Goal: Obtain resource: Download file/media

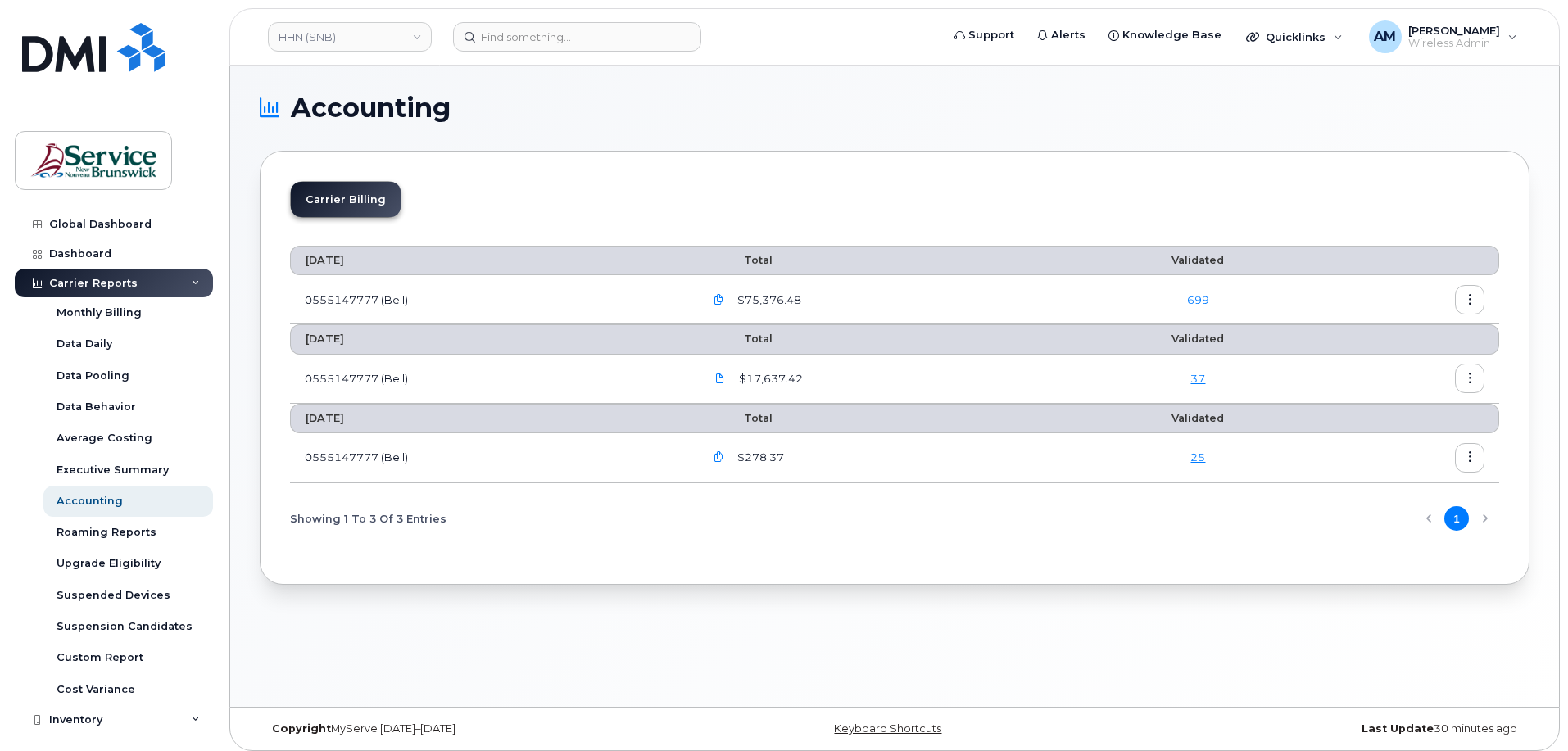
click at [1050, 624] on div "Accounting Carrier Billing [DATE] Total Validated 0555147777 (Bell) $75,376.48 …" at bounding box center [895, 386] width 1329 height 641
click at [724, 298] on icon "button" at bounding box center [718, 300] width 10 height 10
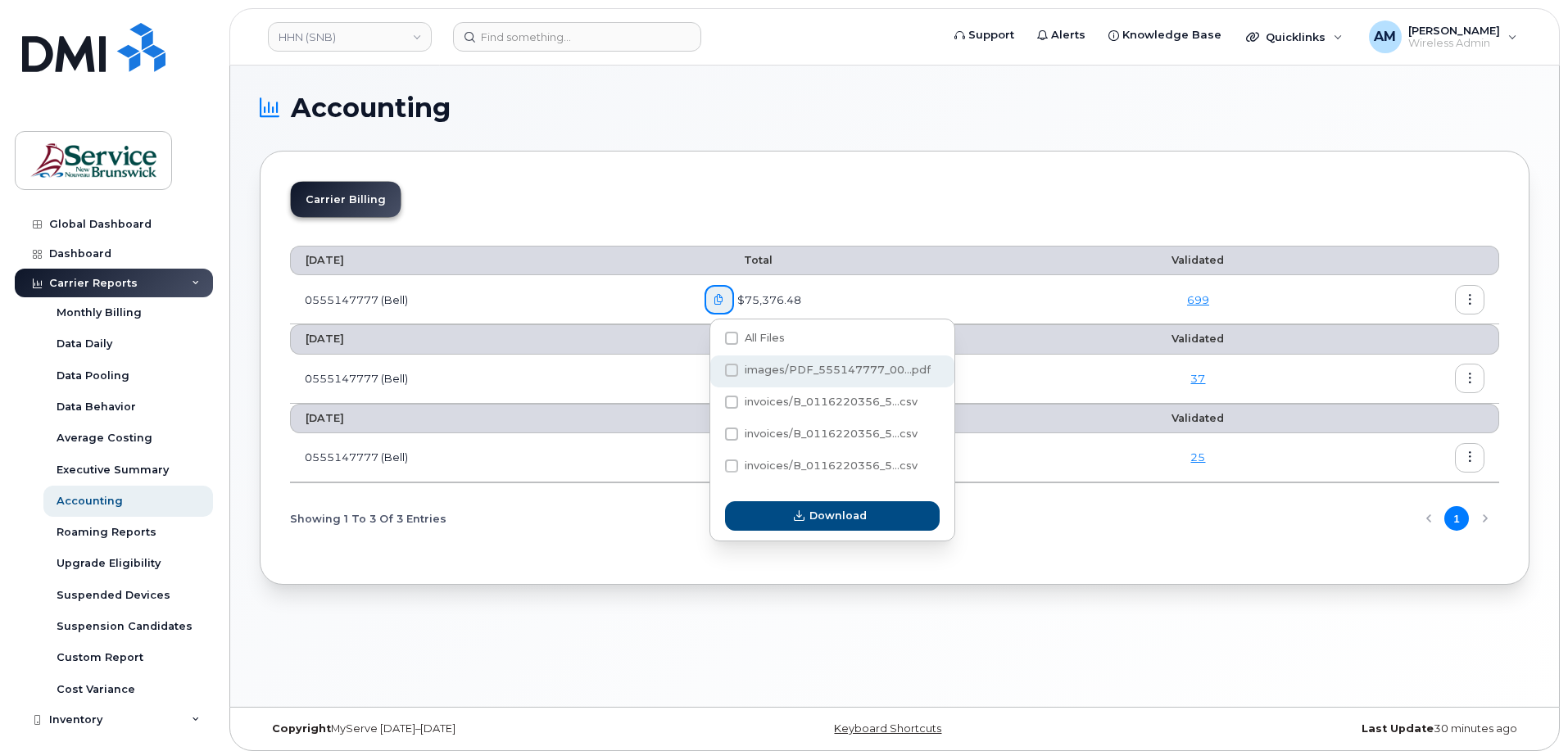
click at [734, 371] on span at bounding box center [732, 371] width 13 height 13
click at [714, 371] on input "images/PDF_555147777_00...pdf" at bounding box center [709, 371] width 9 height 9
checkbox input "true"
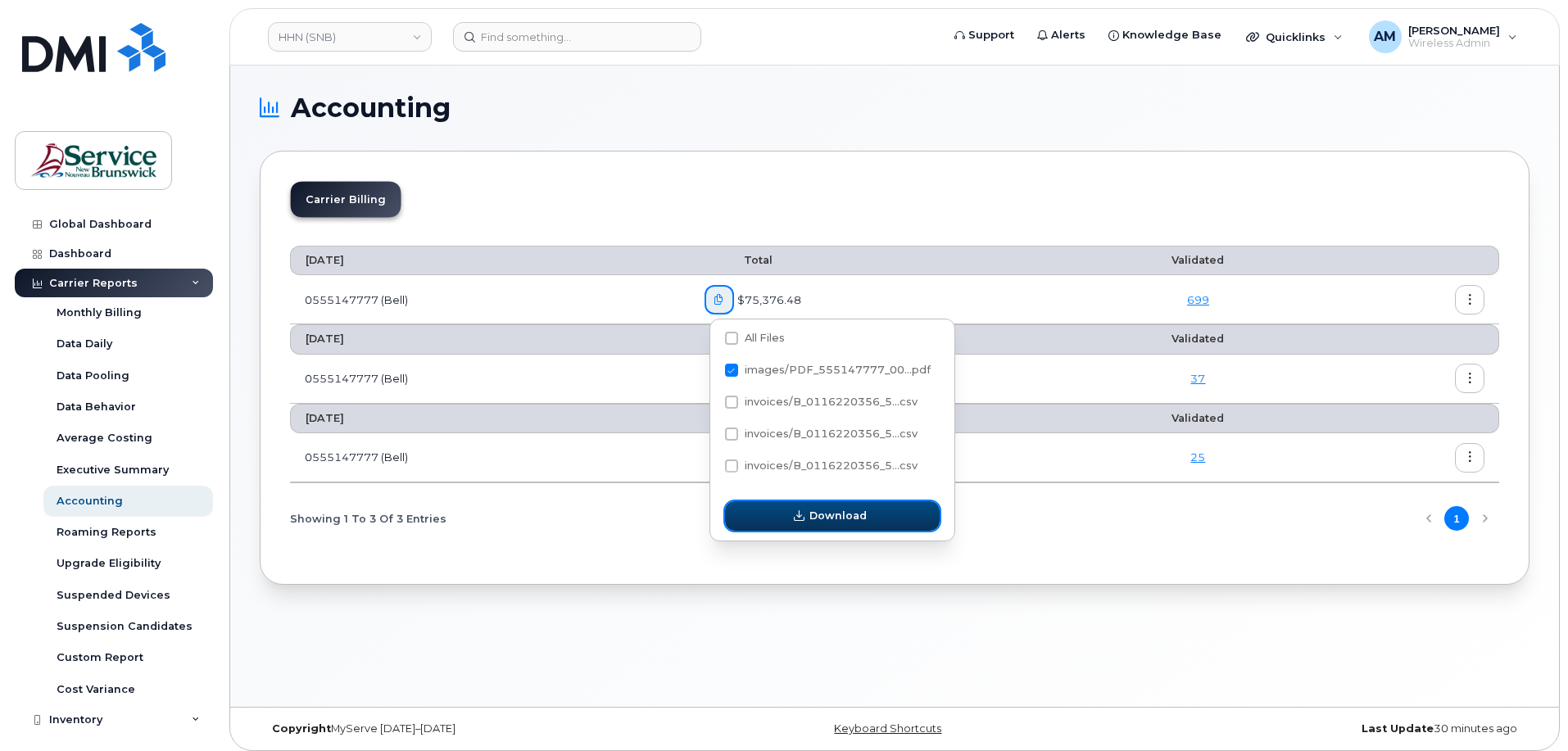
click at [856, 512] on span "Download" at bounding box center [837, 516] width 57 height 15
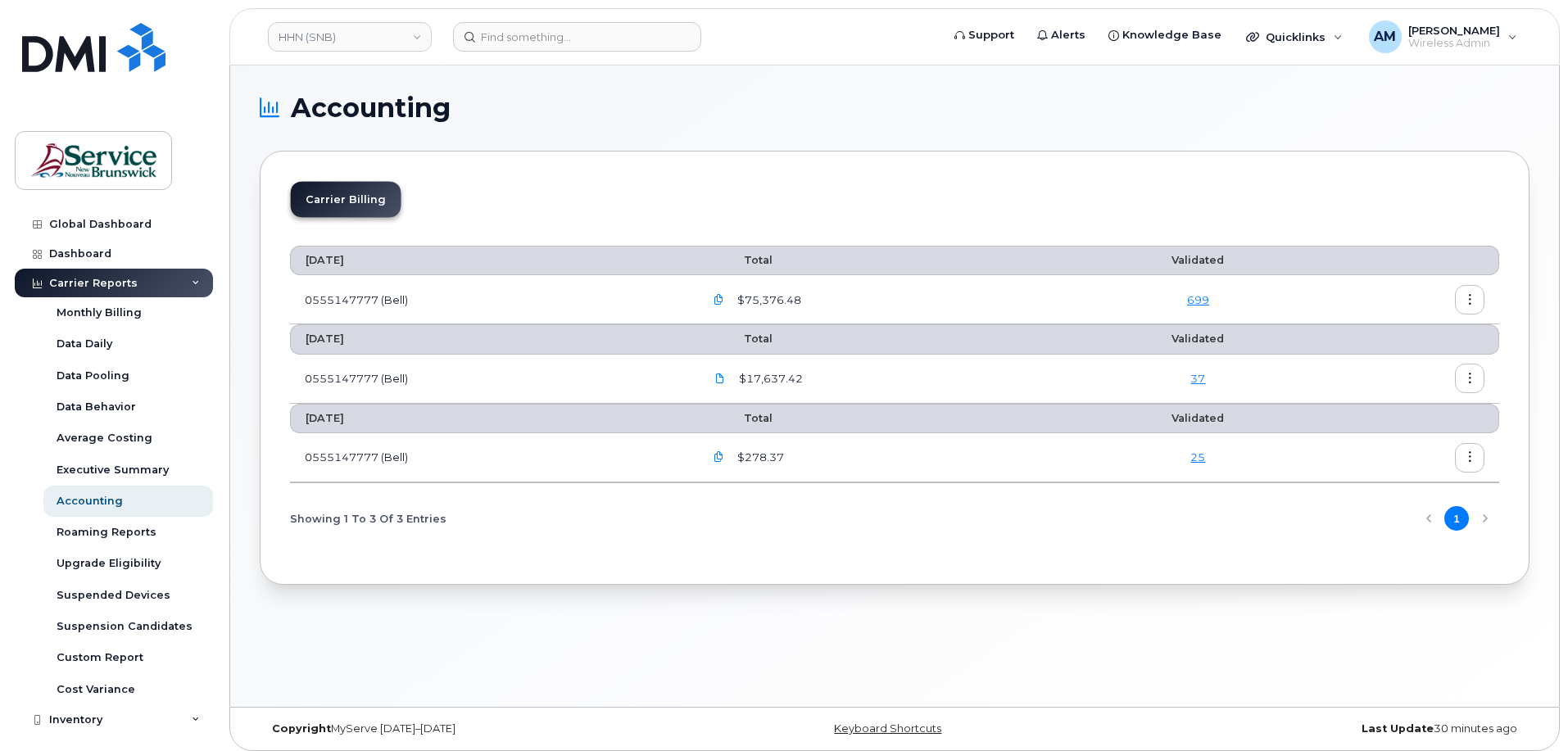
drag, startPoint x: 1059, startPoint y: 130, endPoint x: 1046, endPoint y: 129, distance: 13.0
click at [1059, 129] on section "Accounting Carrier Billing [DATE] Total Validated 0555147777 (Bell) $75,376.48 …" at bounding box center [895, 340] width 1270 height 490
click at [717, 302] on button "button" at bounding box center [718, 299] width 30 height 30
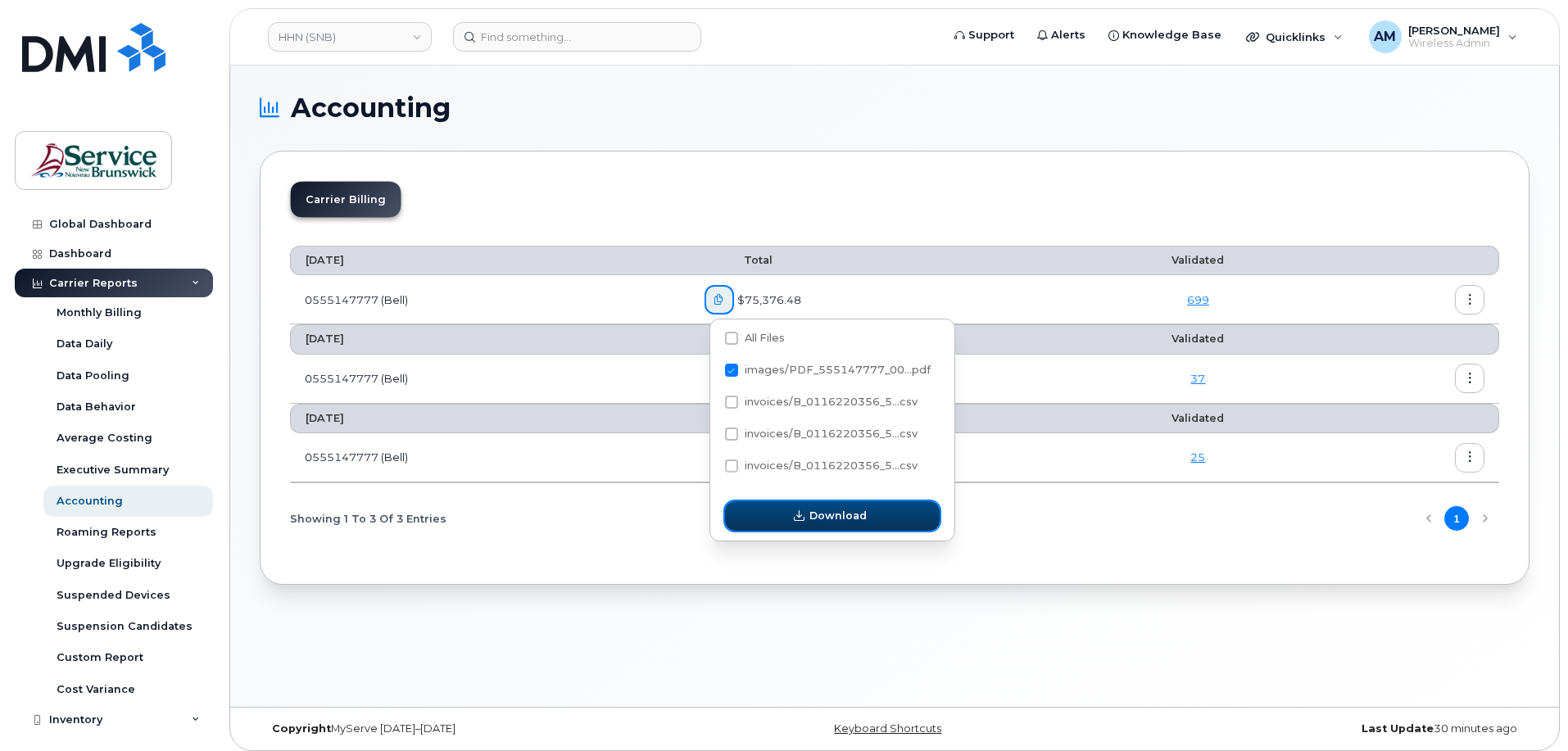
click at [811, 515] on span "Download" at bounding box center [837, 516] width 57 height 15
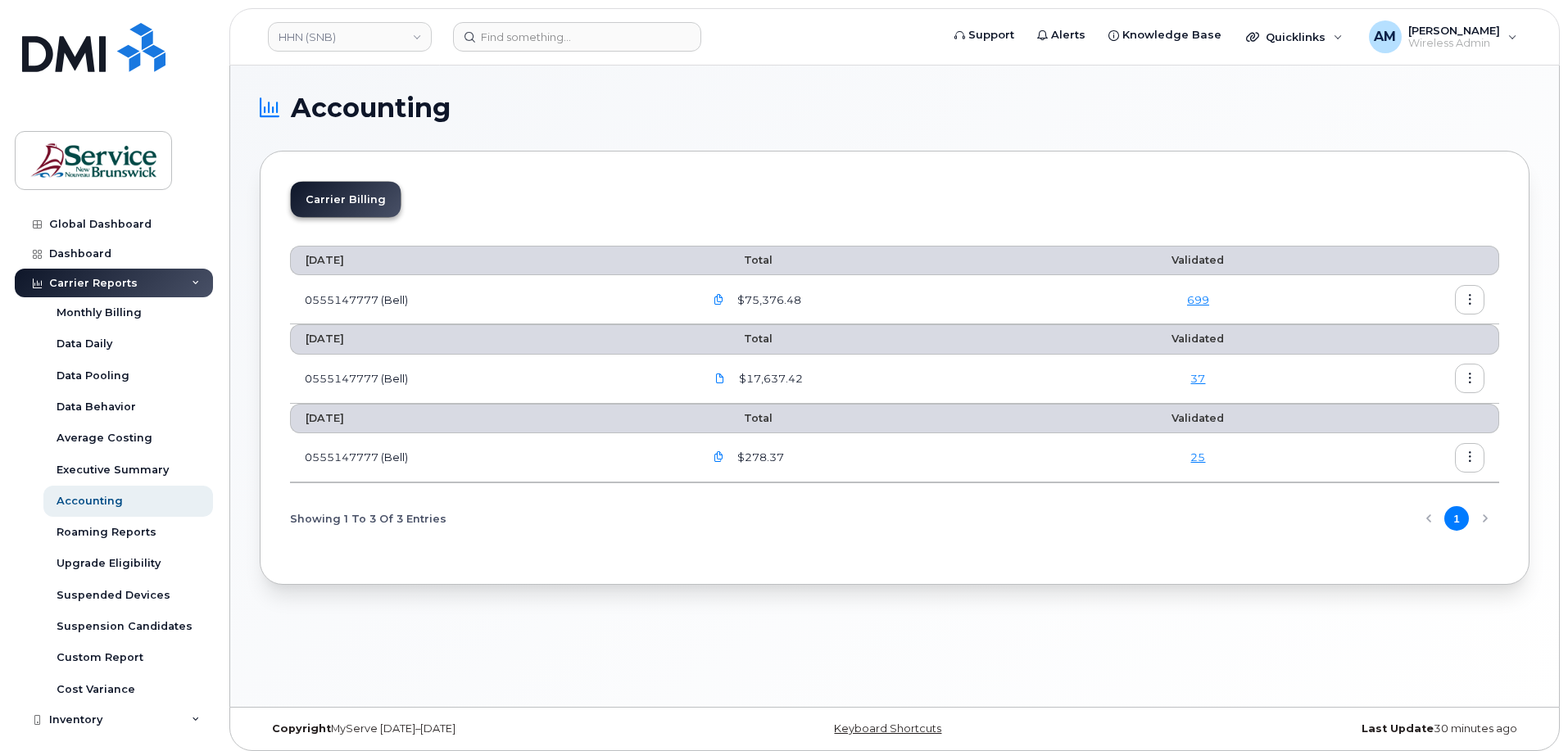
click at [1054, 88] on div "Accounting Carrier Billing [DATE] Total Validated 0555147777 (Bell) $75,376.48 …" at bounding box center [895, 386] width 1329 height 641
drag, startPoint x: 1240, startPoint y: 596, endPoint x: 1277, endPoint y: 520, distance: 84.5
click at [1241, 595] on div "Accounting Carrier Billing [DATE] Total Validated 0555147777 (Bell) $75,376.48 …" at bounding box center [895, 386] width 1329 height 641
drag, startPoint x: 1370, startPoint y: 634, endPoint x: 1364, endPoint y: 648, distance: 15.2
click at [1369, 643] on div "Accounting Carrier Billing [DATE] Total Validated 0555147777 (Bell) $75,376.48 …" at bounding box center [895, 386] width 1329 height 641
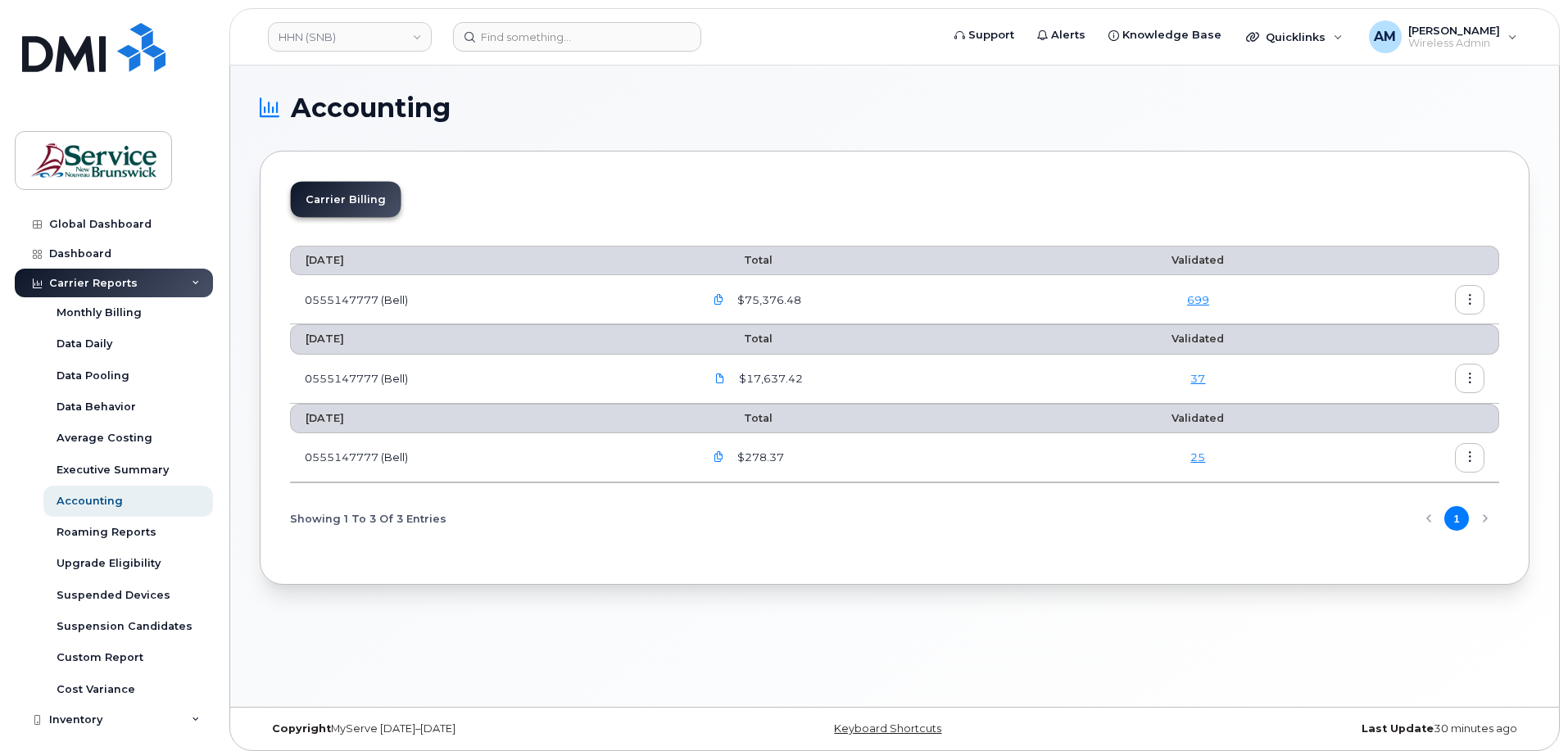
click at [723, 295] on icon "button" at bounding box center [718, 300] width 10 height 10
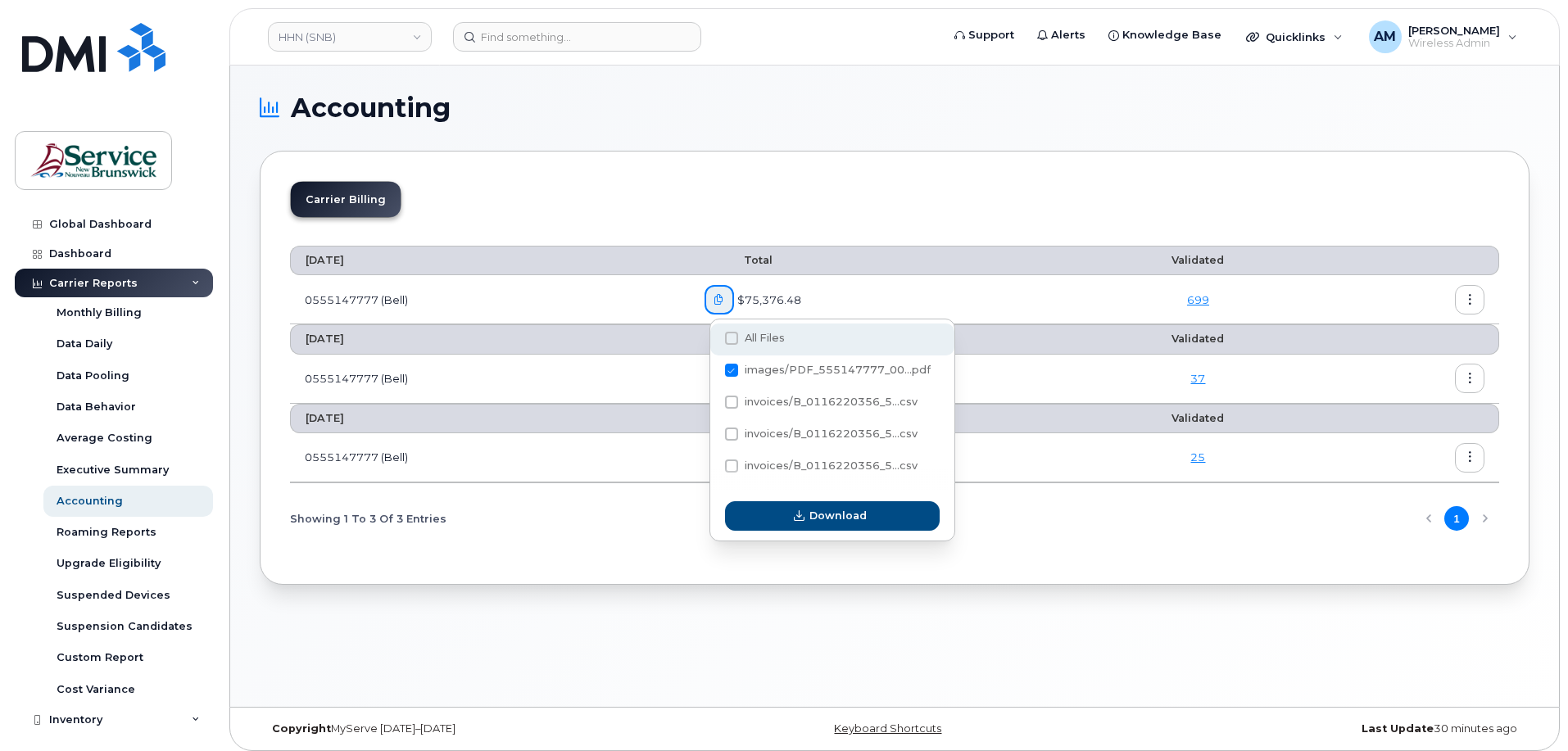
click at [730, 335] on span at bounding box center [732, 338] width 13 height 13
click at [714, 335] on input "All Files" at bounding box center [709, 339] width 9 height 9
checkbox input "true"
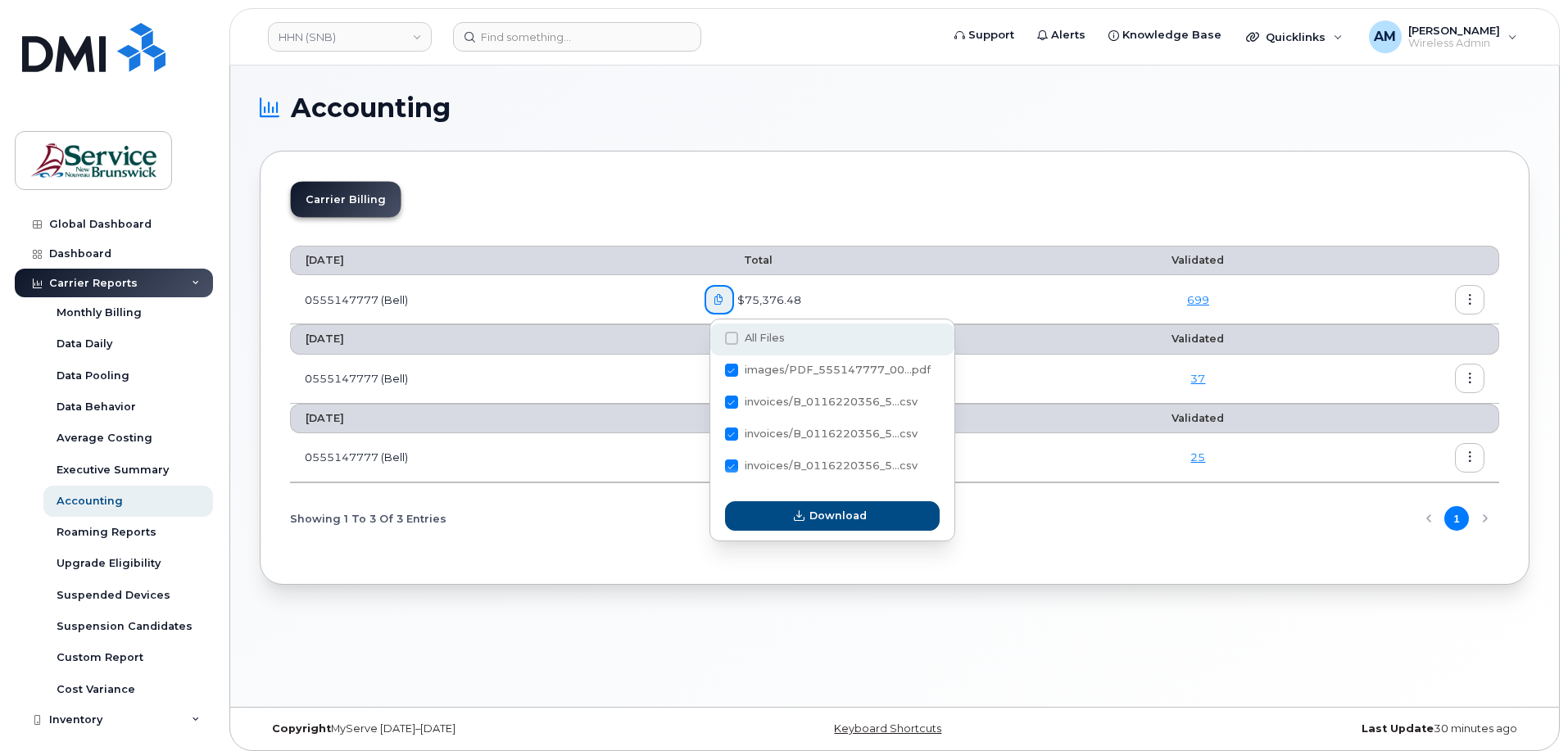
checkbox input "true"
click at [728, 366] on span at bounding box center [732, 371] width 13 height 13
click at [714, 367] on input "images/PDF_555147777_00...pdf" at bounding box center [709, 371] width 9 height 9
checkbox input "true"
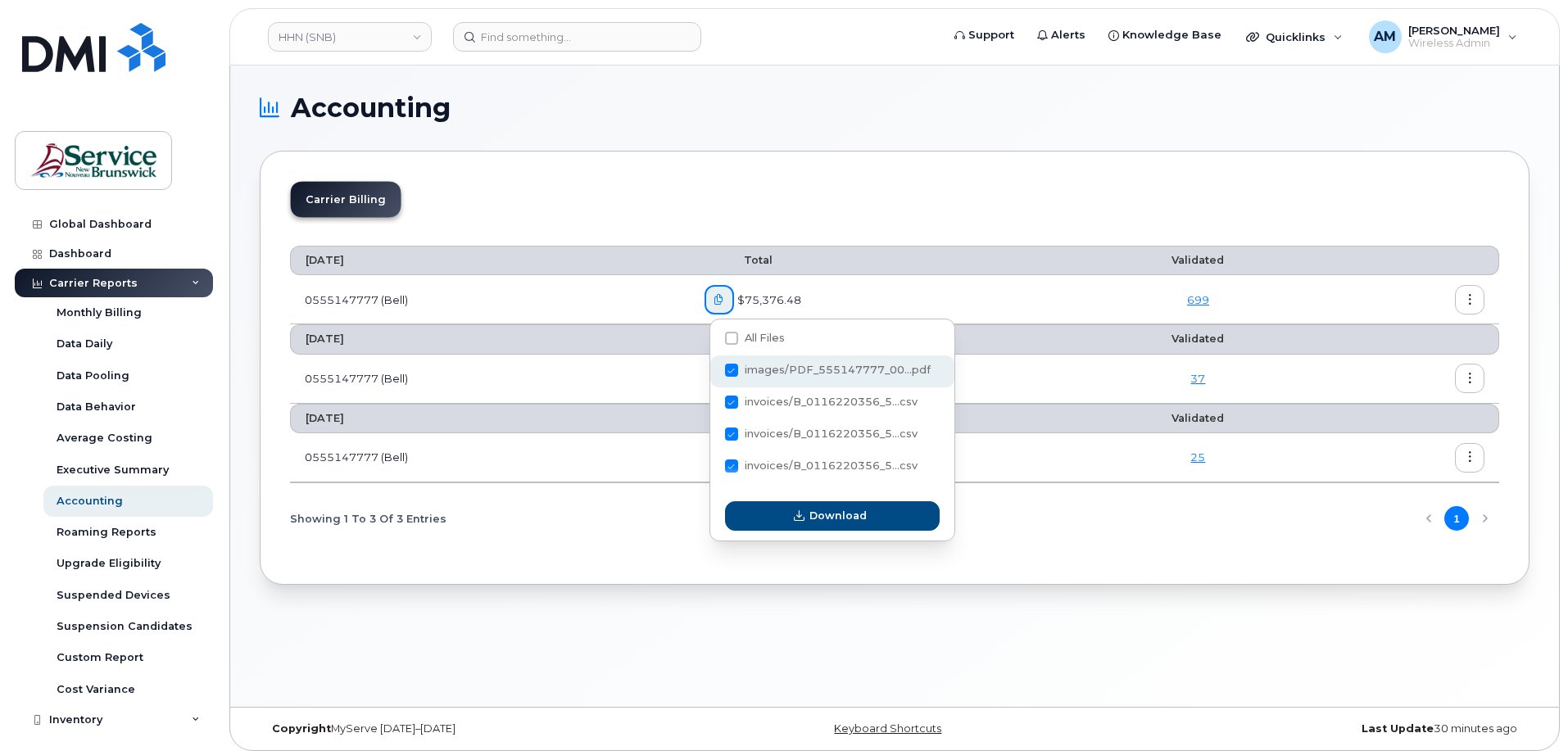
checkbox input "false"
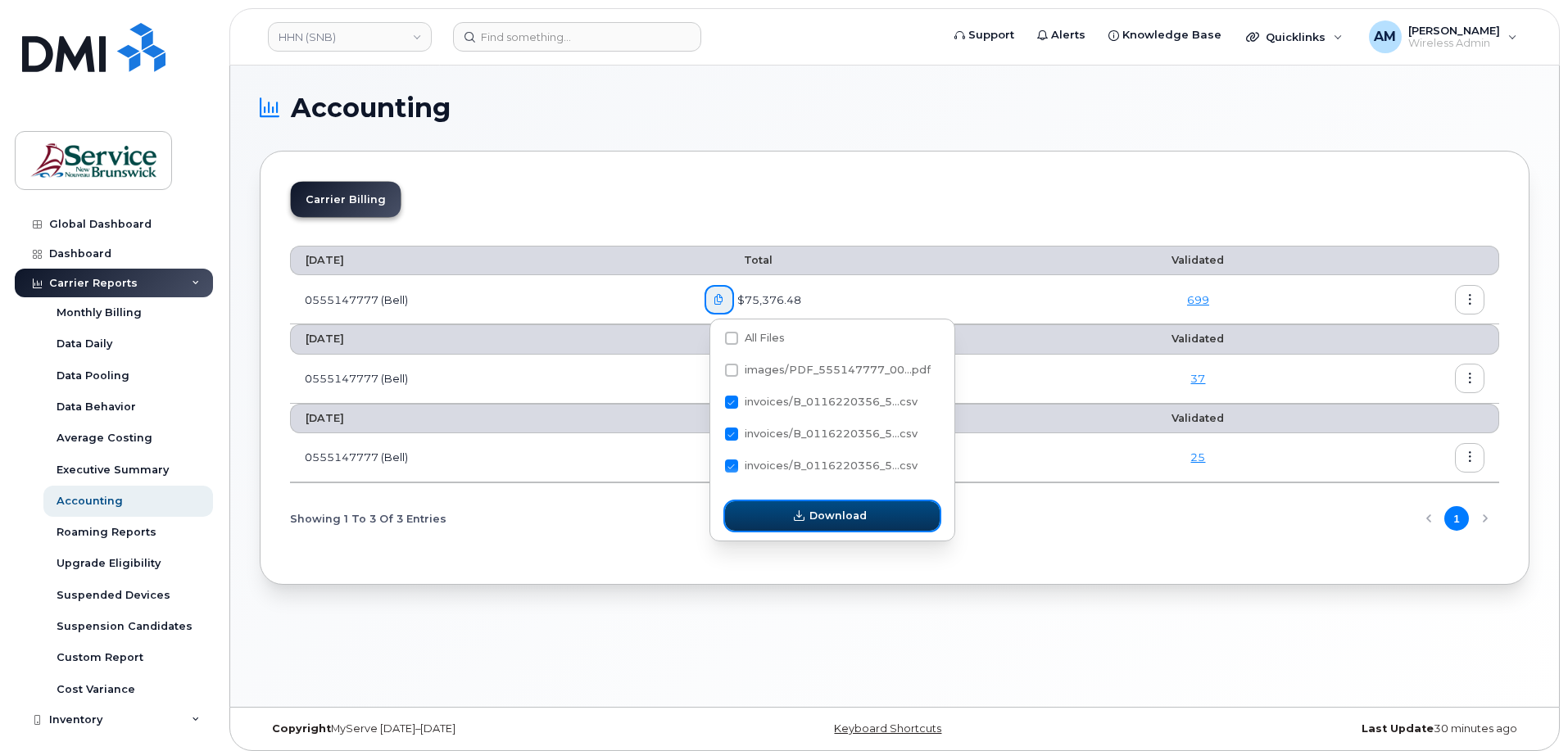
click at [815, 513] on span "Download" at bounding box center [837, 516] width 57 height 15
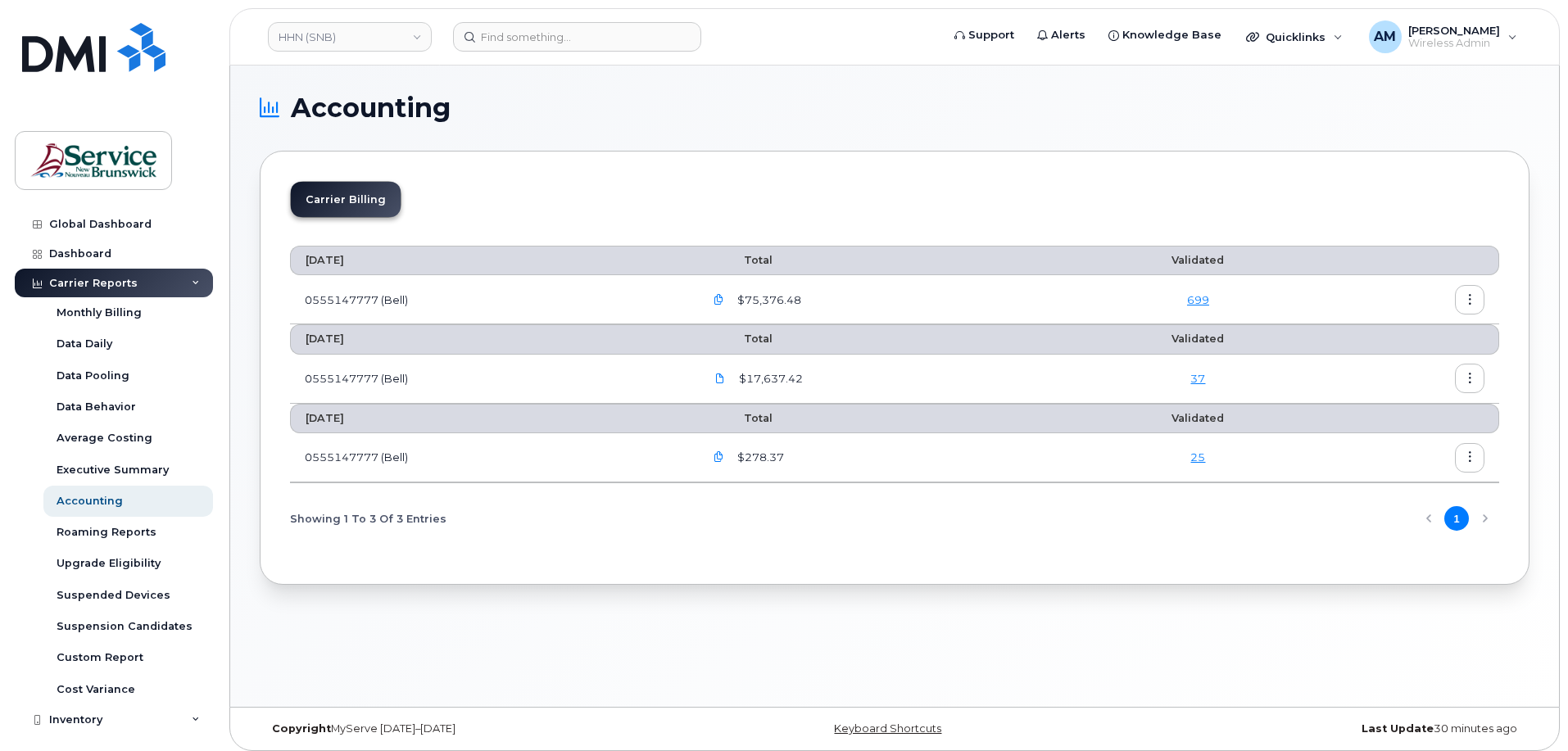
drag, startPoint x: 515, startPoint y: 605, endPoint x: 264, endPoint y: 517, distance: 266.0
click at [510, 604] on div "Accounting Carrier Billing [DATE] Total Validated 0555147777 (Bell) $75,376.48 …" at bounding box center [895, 386] width 1329 height 641
click at [137, 313] on div "Monthly Billing" at bounding box center [98, 313] width 85 height 14
click at [103, 313] on div "Monthly Billing" at bounding box center [98, 313] width 85 height 14
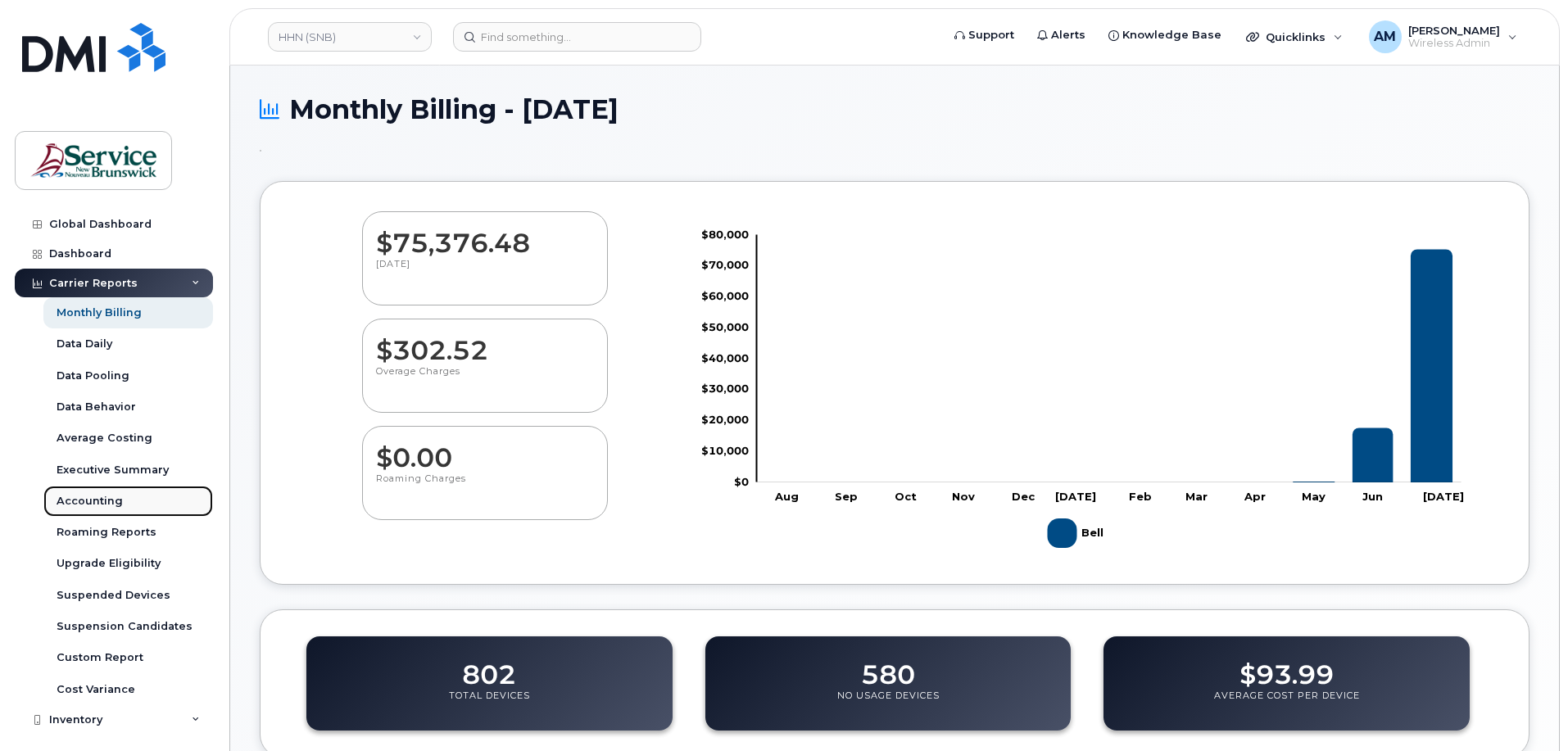
click at [87, 494] on div "Accounting" at bounding box center [90, 500] width 67 height 14
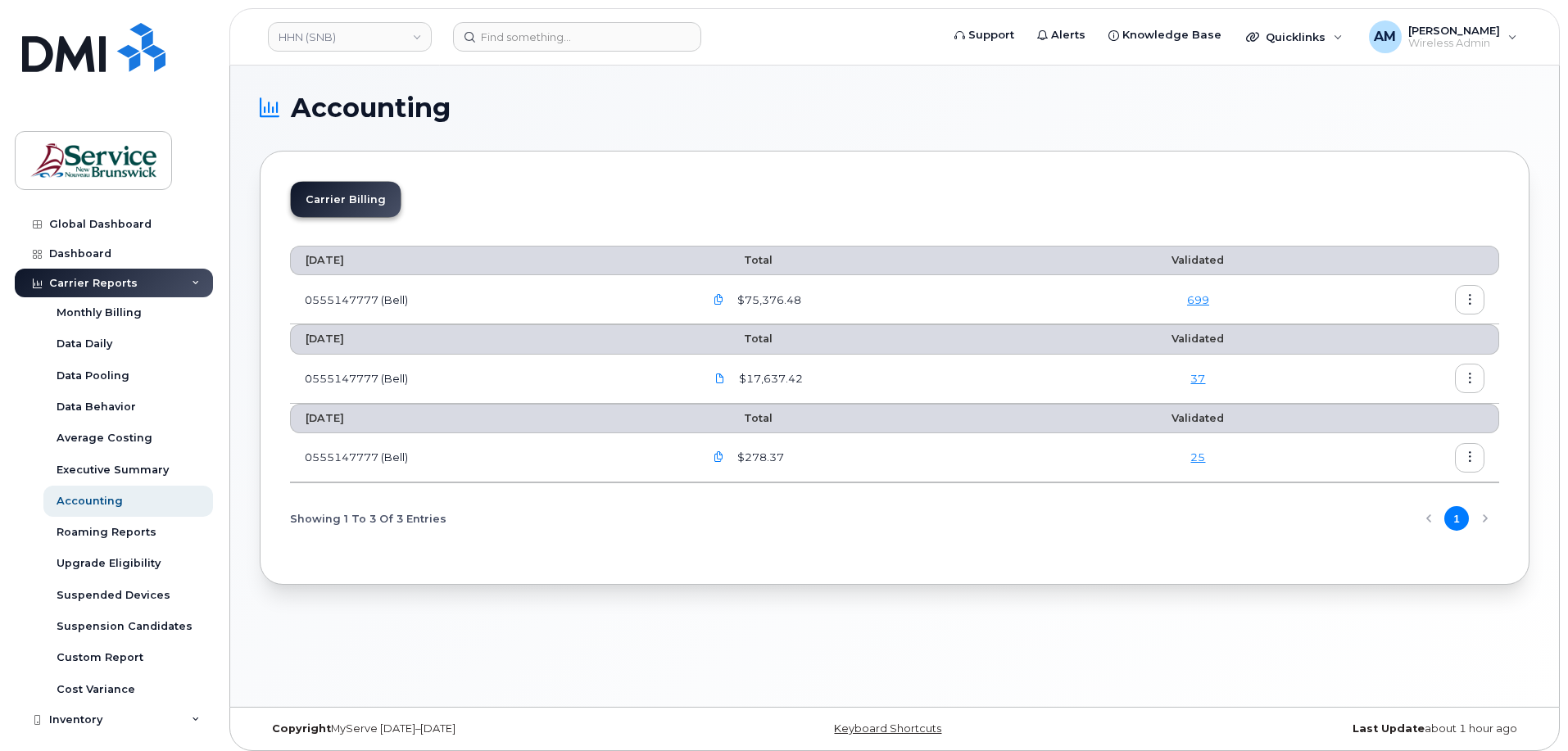
drag, startPoint x: 896, startPoint y: 608, endPoint x: 978, endPoint y: 601, distance: 82.3
click at [896, 608] on div "Accounting Carrier Billing [DATE] Total Validated 0555147777 (Bell) $75,376.48 …" at bounding box center [895, 386] width 1329 height 641
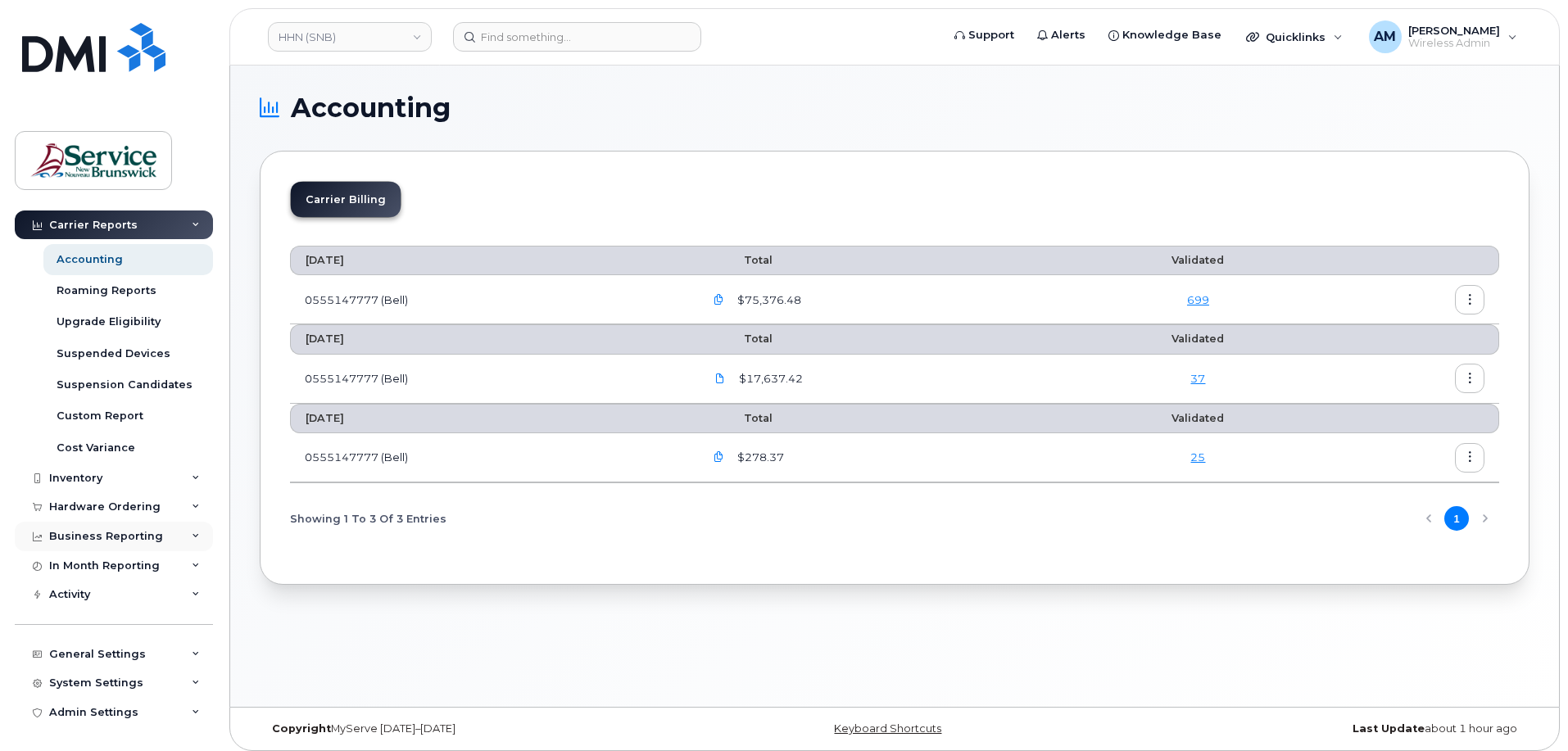
click at [111, 537] on div "Business Reporting" at bounding box center [107, 537] width 114 height 13
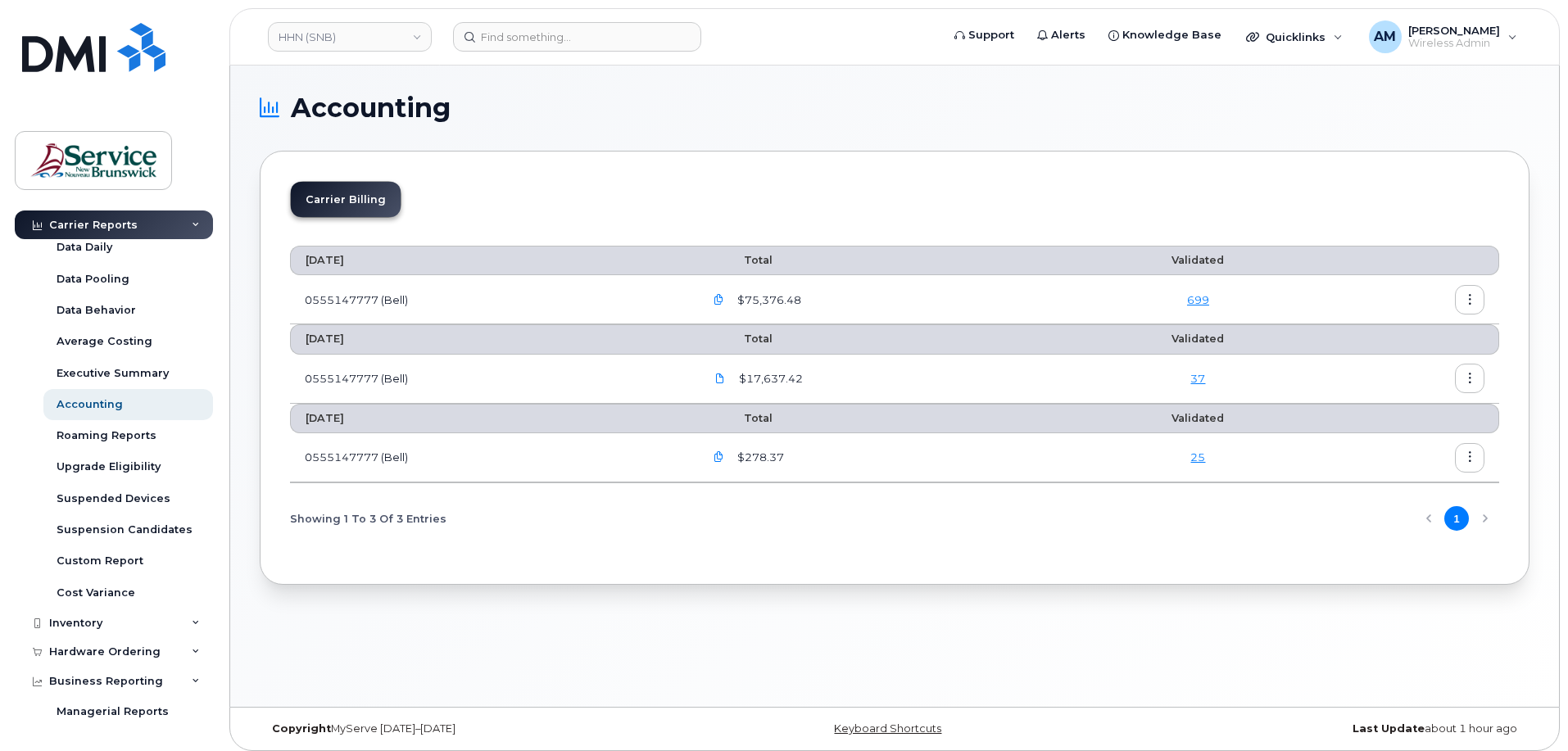
scroll to position [121, 0]
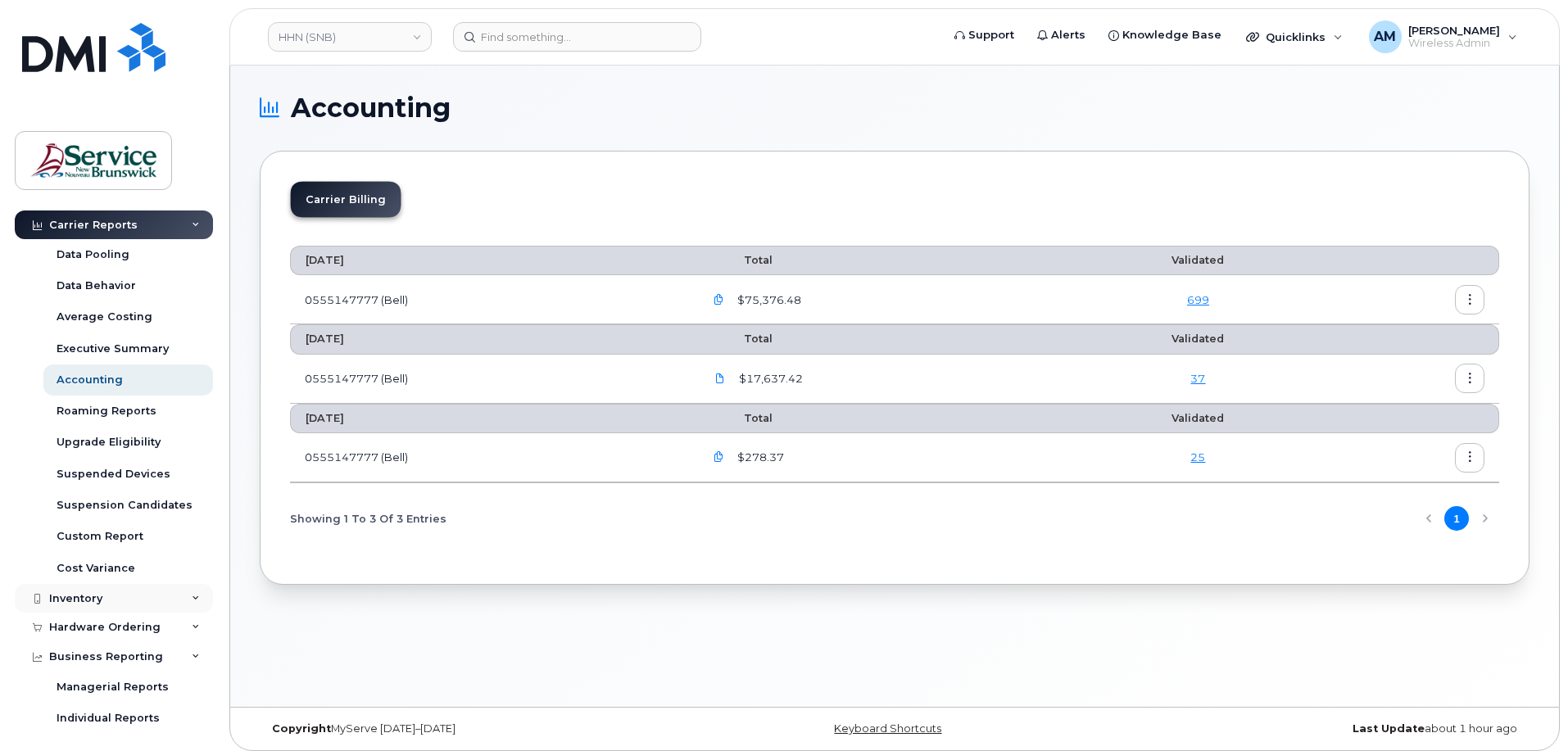
click at [98, 605] on div "Inventory" at bounding box center [113, 599] width 198 height 30
click at [97, 626] on div "Mobility Devices" at bounding box center [102, 628] width 92 height 14
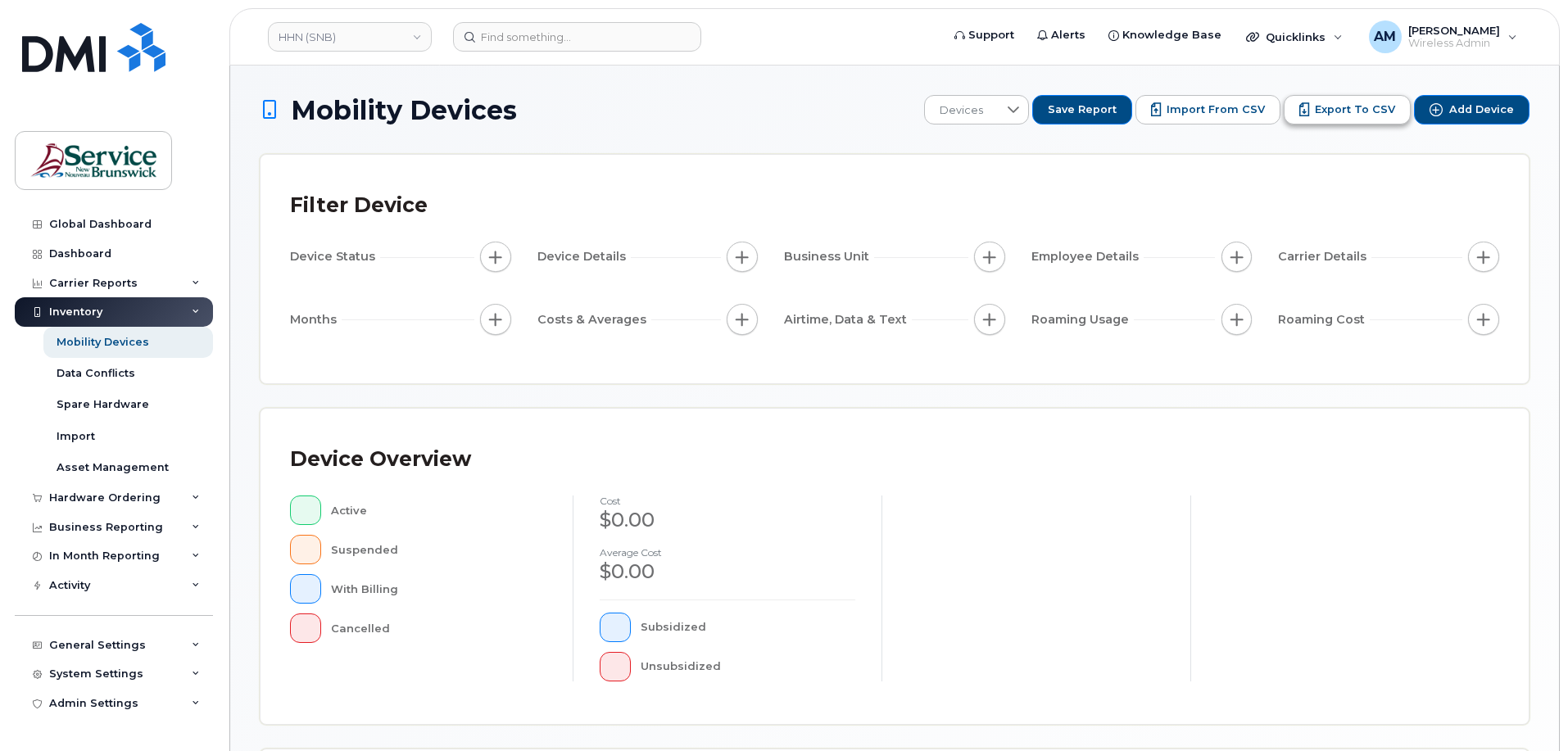
click at [1367, 112] on span "Export to CSV" at bounding box center [1355, 109] width 80 height 14
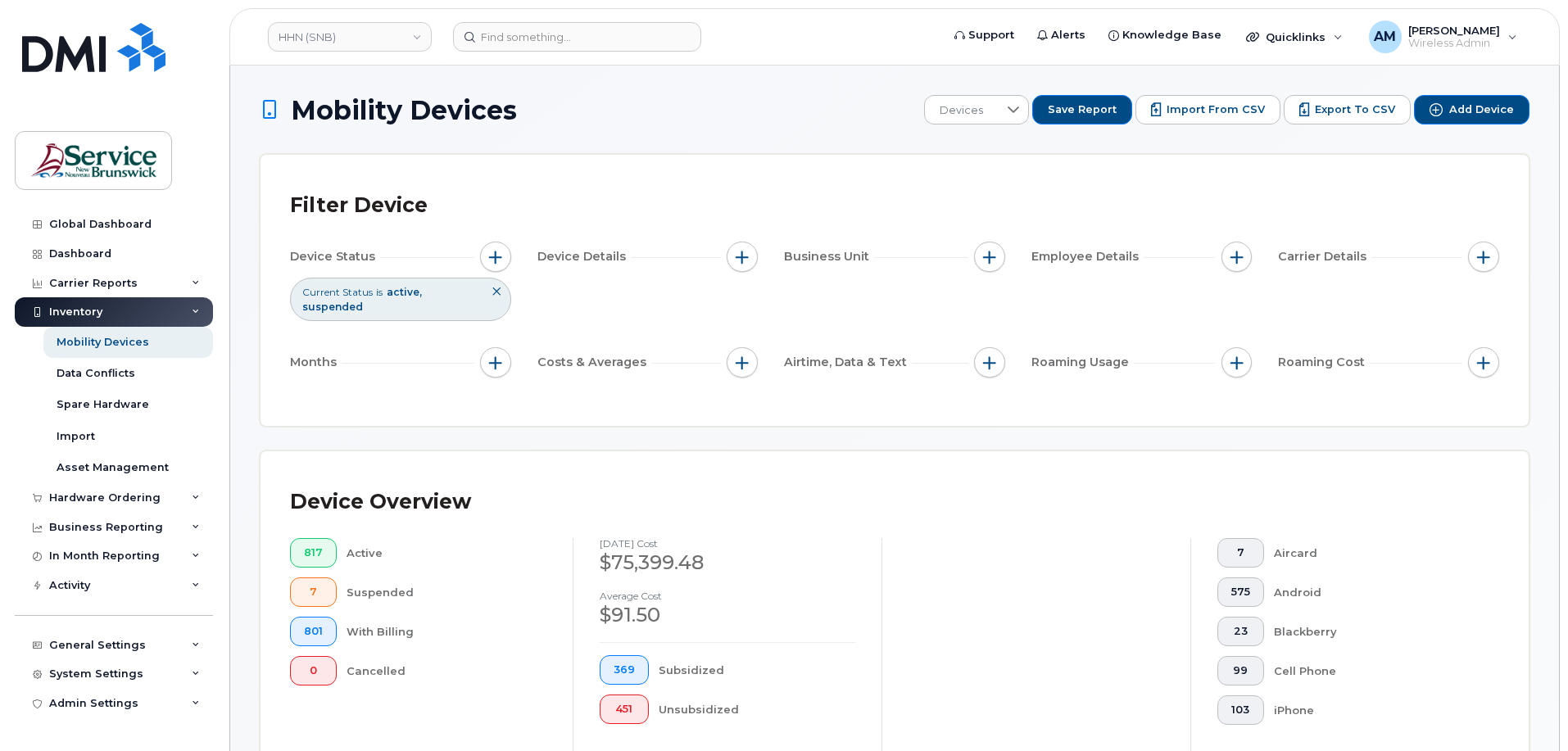
click at [118, 311] on div "Inventory" at bounding box center [113, 312] width 198 height 30
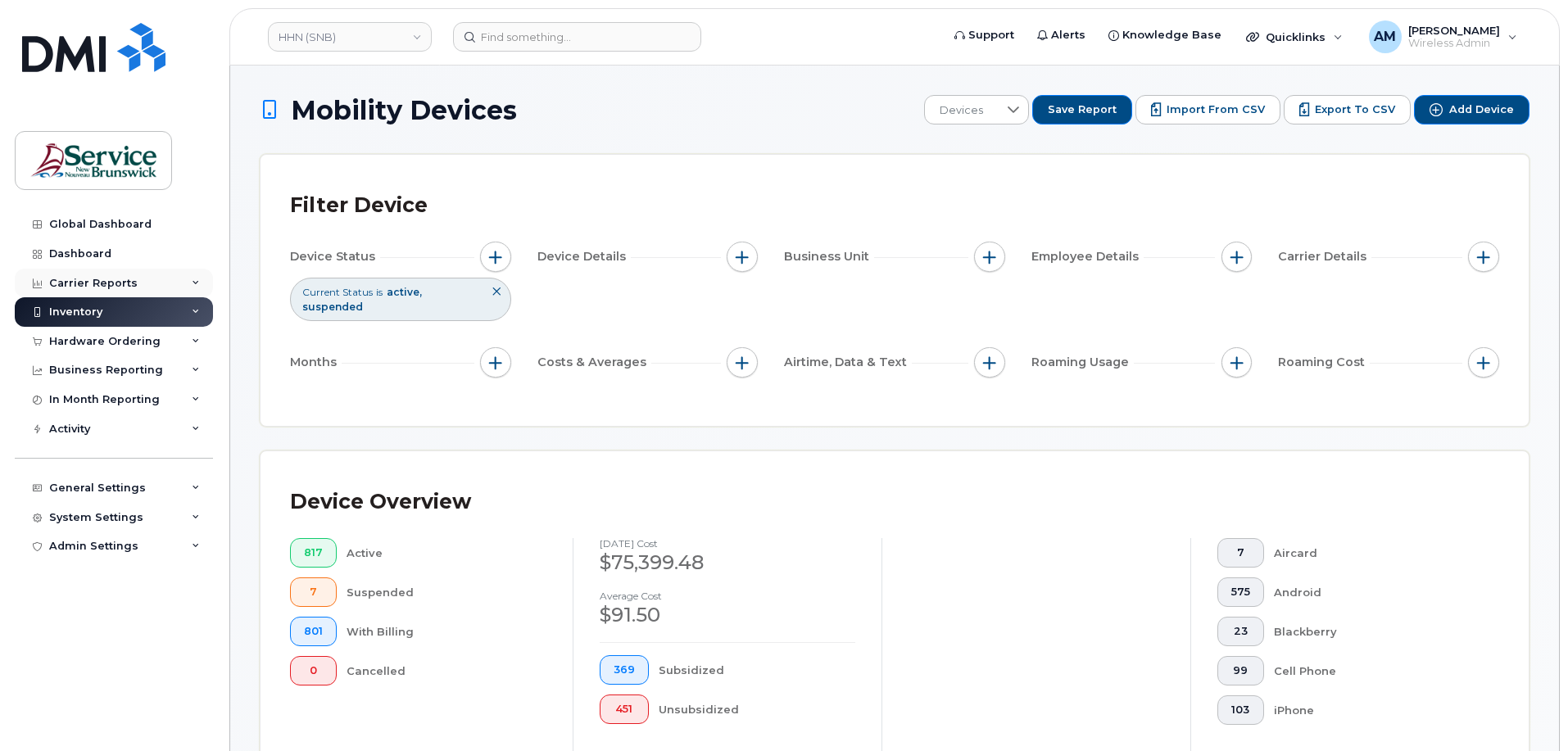
click at [95, 283] on div "Carrier Reports" at bounding box center [93, 284] width 89 height 13
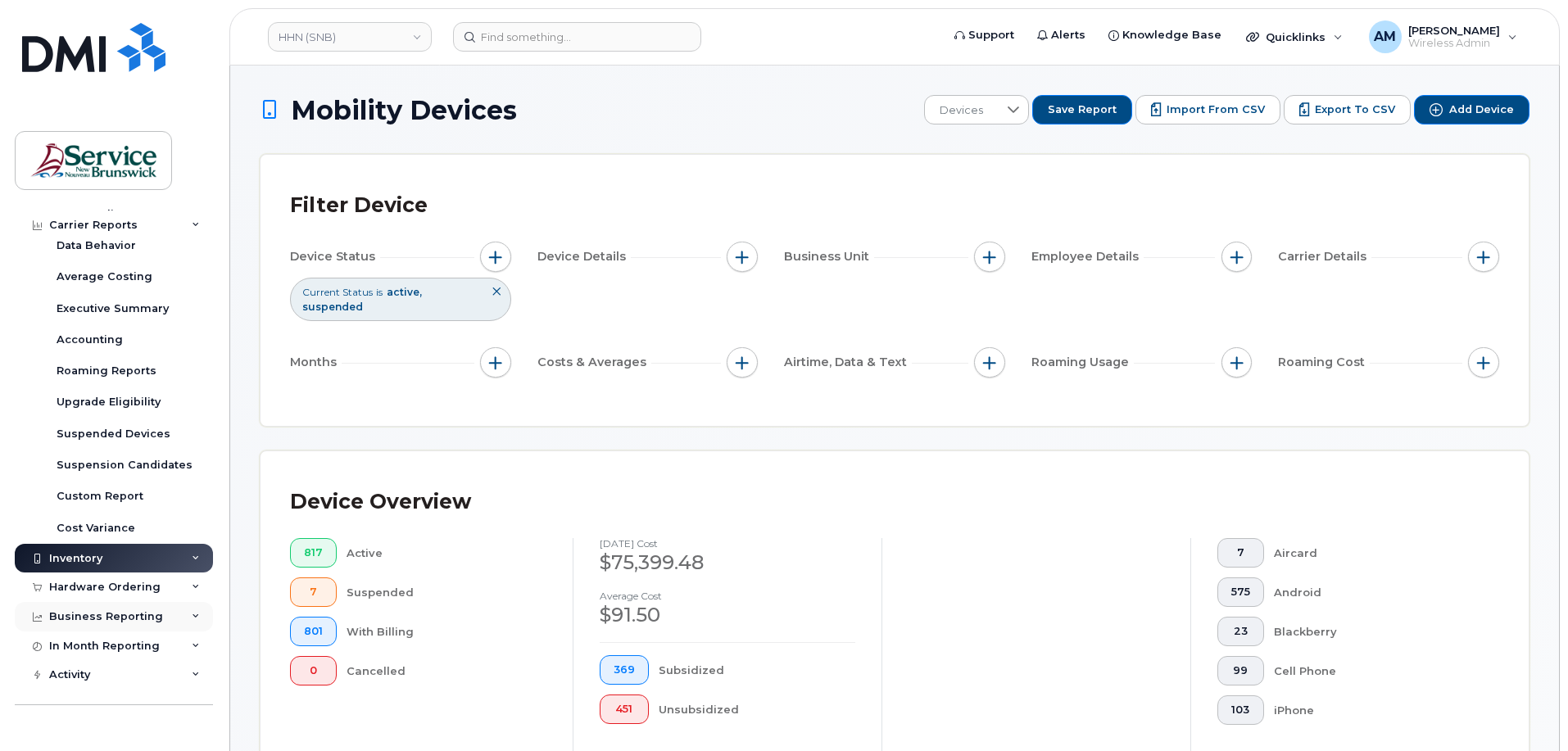
scroll to position [164, 0]
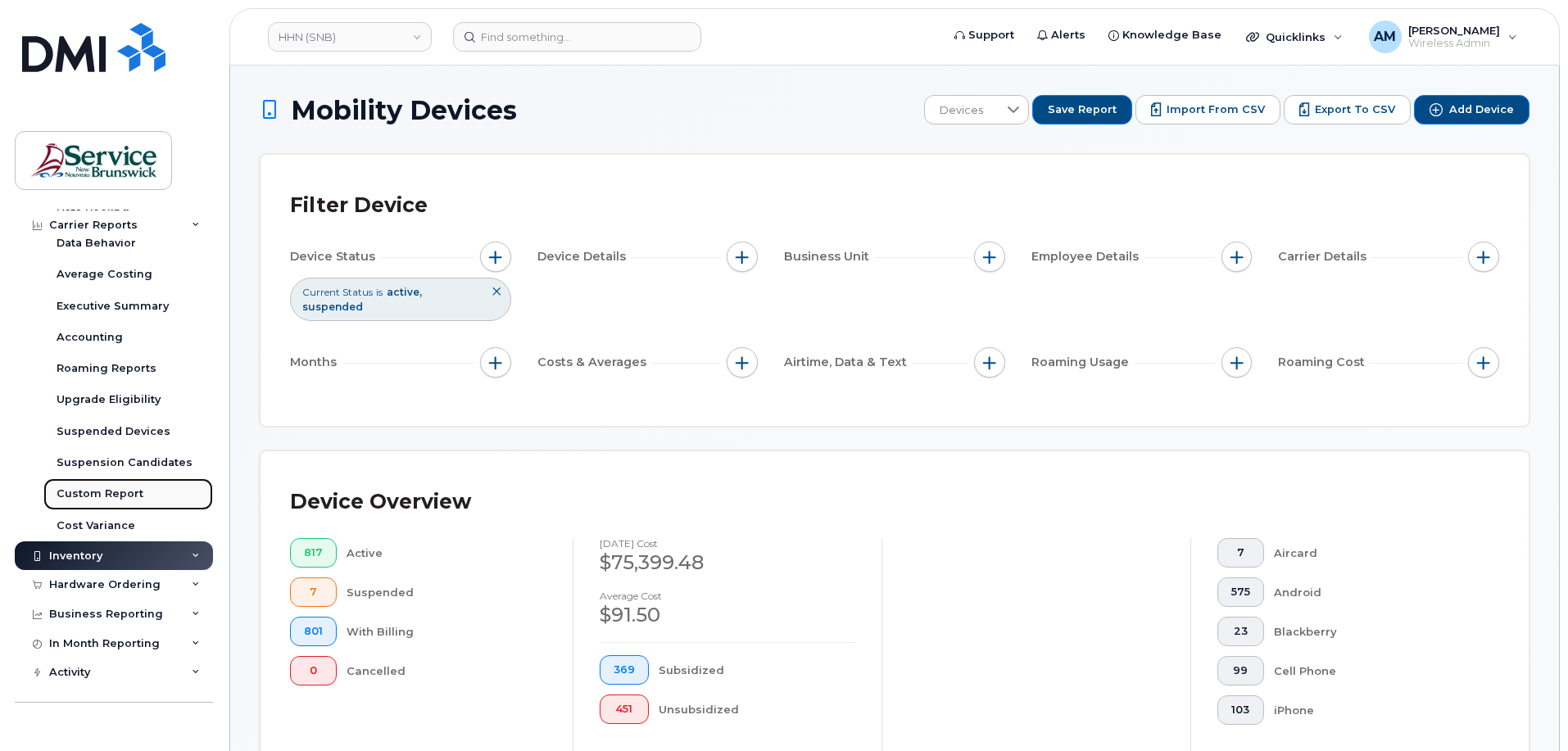
click at [126, 493] on div "Custom Report" at bounding box center [99, 494] width 87 height 14
click at [131, 498] on div "Custom Report" at bounding box center [99, 494] width 87 height 14
click at [149, 488] on link "Custom Report" at bounding box center [129, 494] width 170 height 31
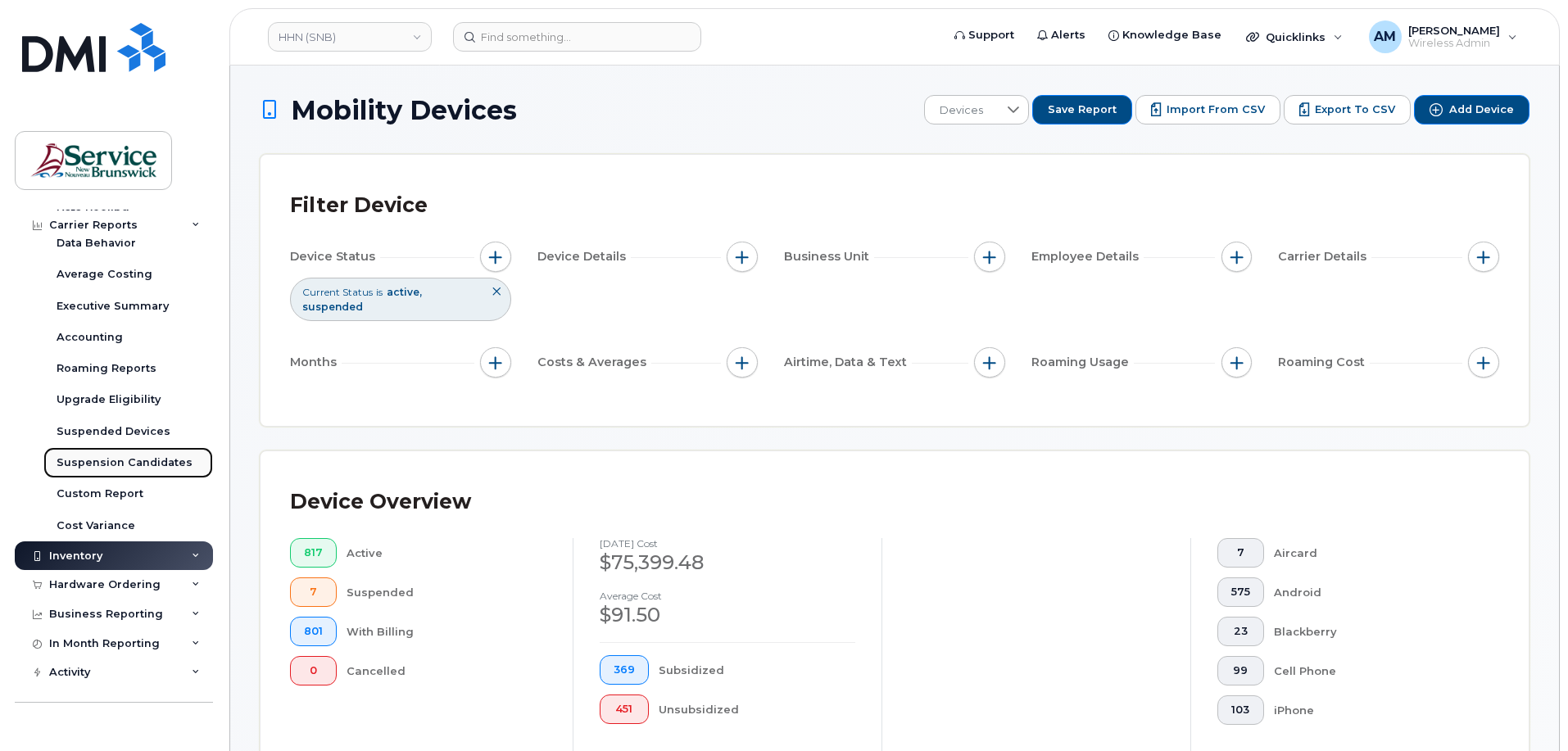
click at [121, 465] on div "Suspension Candidates" at bounding box center [124, 462] width 136 height 14
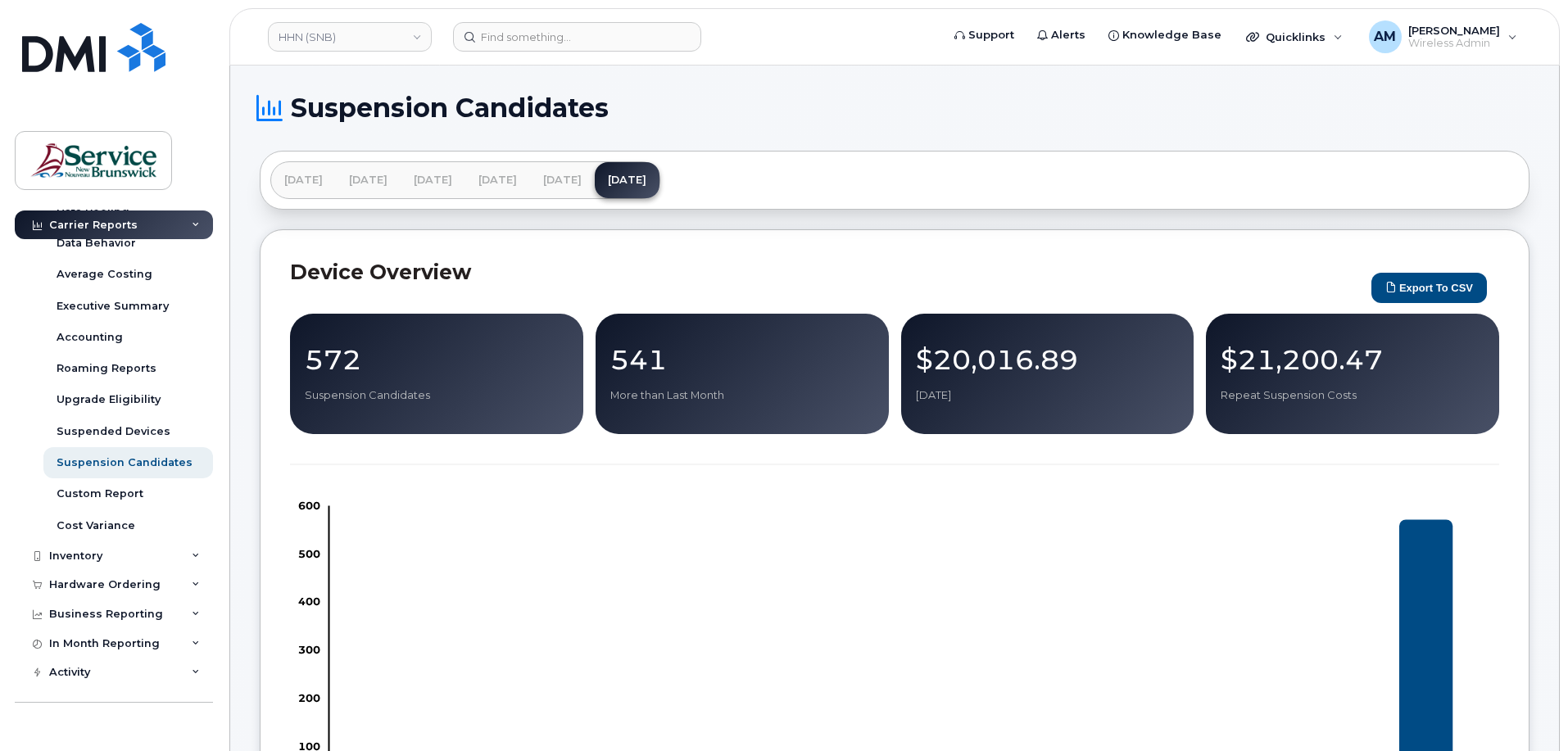
click at [521, 641] on rect "Chart" at bounding box center [902, 651] width 1145 height 290
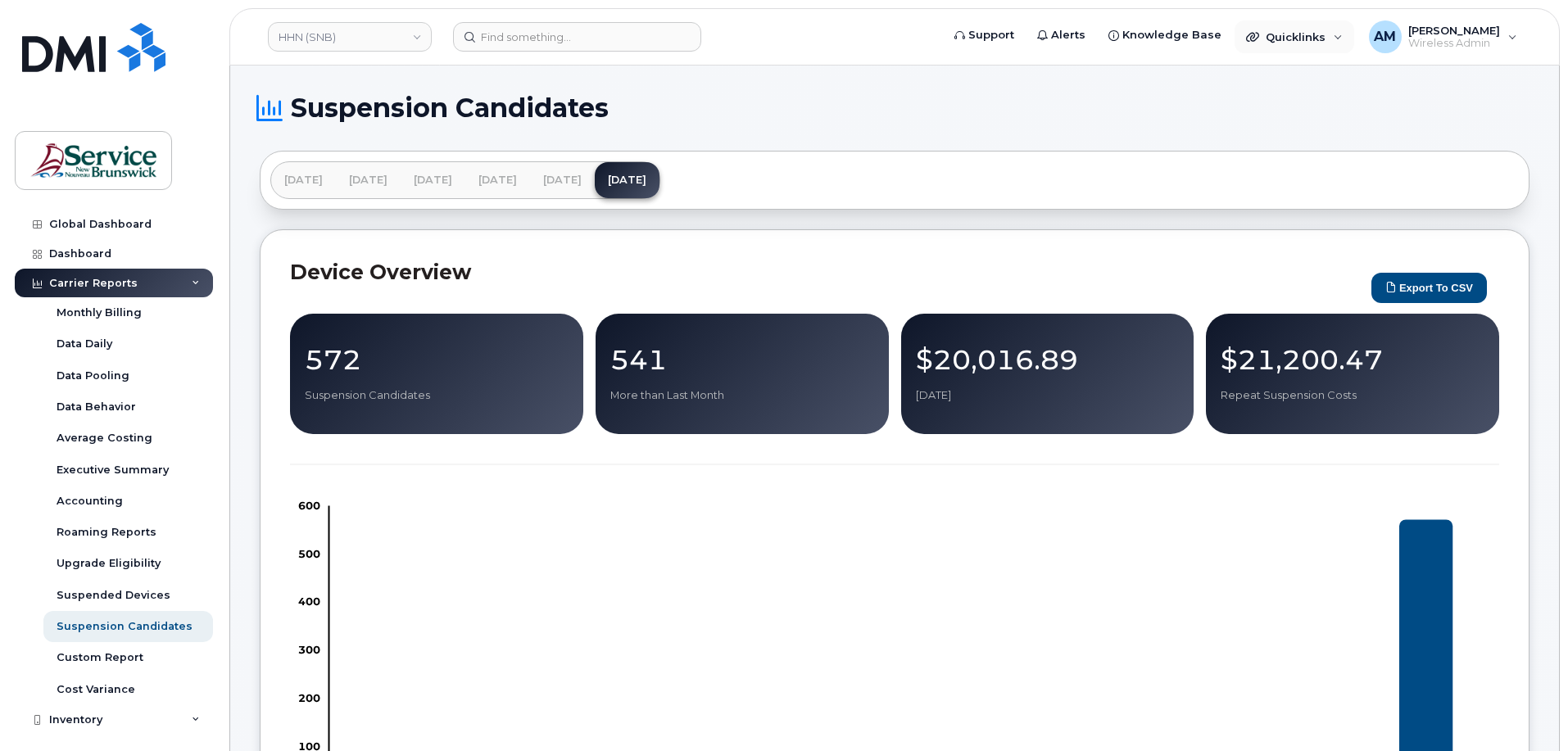
click at [1268, 53] on div "Quicklinks Suspend / Cancel Device Change SIM Card Enable Call Forwarding Reset…" at bounding box center [1294, 37] width 123 height 36
click at [1417, 48] on span "Wireless Admin" at bounding box center [1454, 44] width 91 height 13
click at [1122, 153] on div "Feb 2025 Mar 2025 Apr 2025 May 2025 Jun 2025 Jul 2025" at bounding box center [895, 180] width 1270 height 59
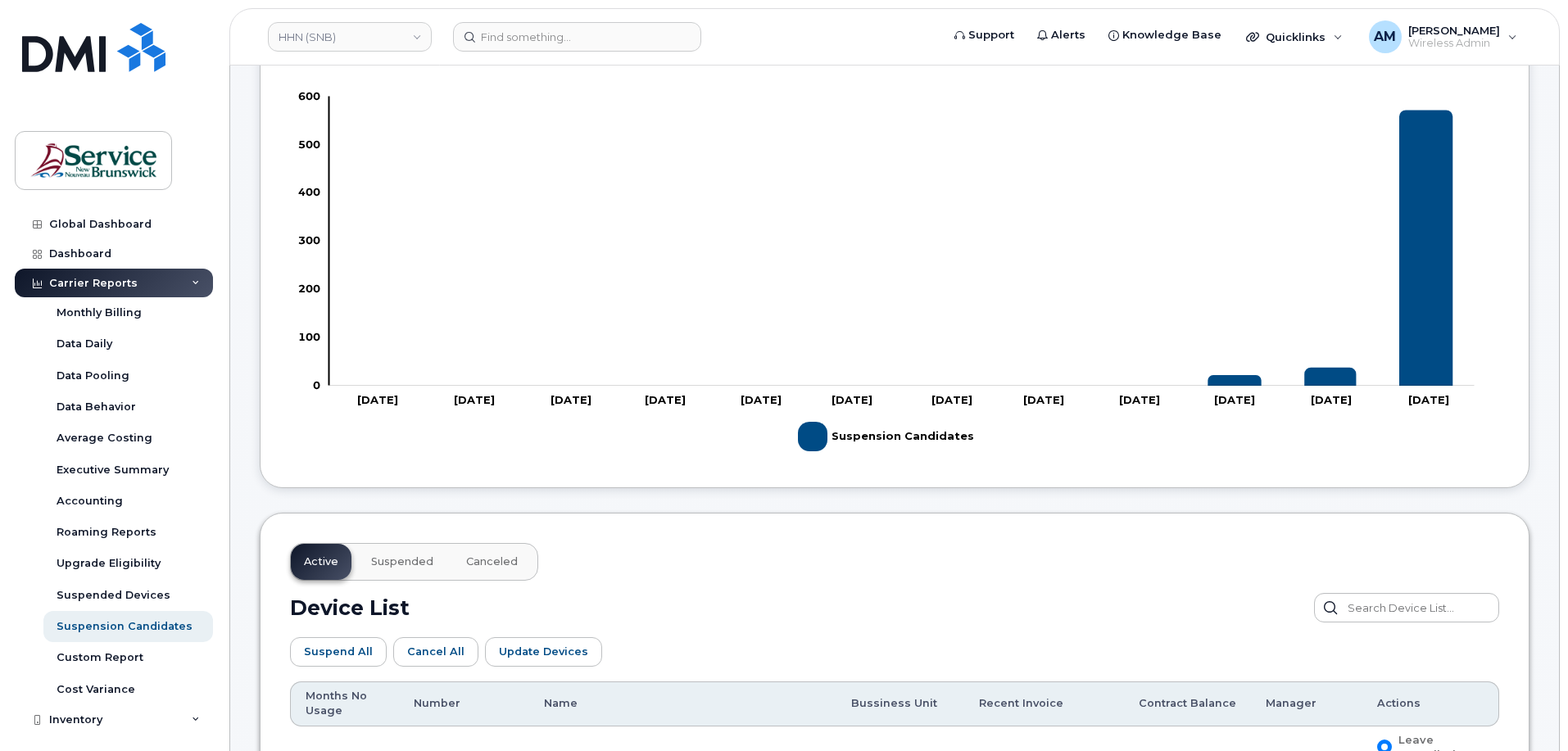
scroll to position [242, 0]
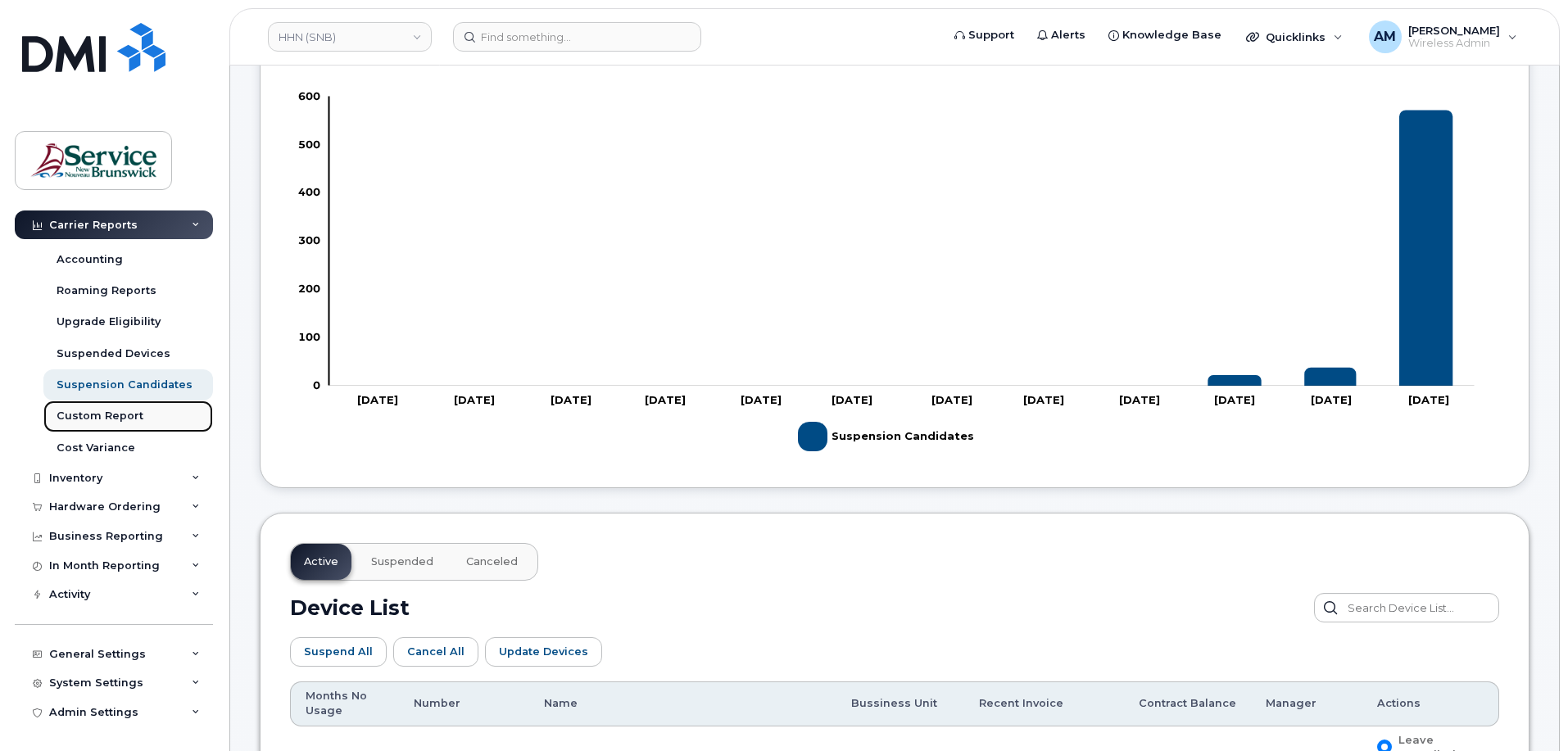
click at [120, 416] on div "Custom Report" at bounding box center [99, 416] width 87 height 14
click at [0, 0] on link "Spare Hardware" at bounding box center [0, 0] width 0 height 0
